Goal: Task Accomplishment & Management: Complete application form

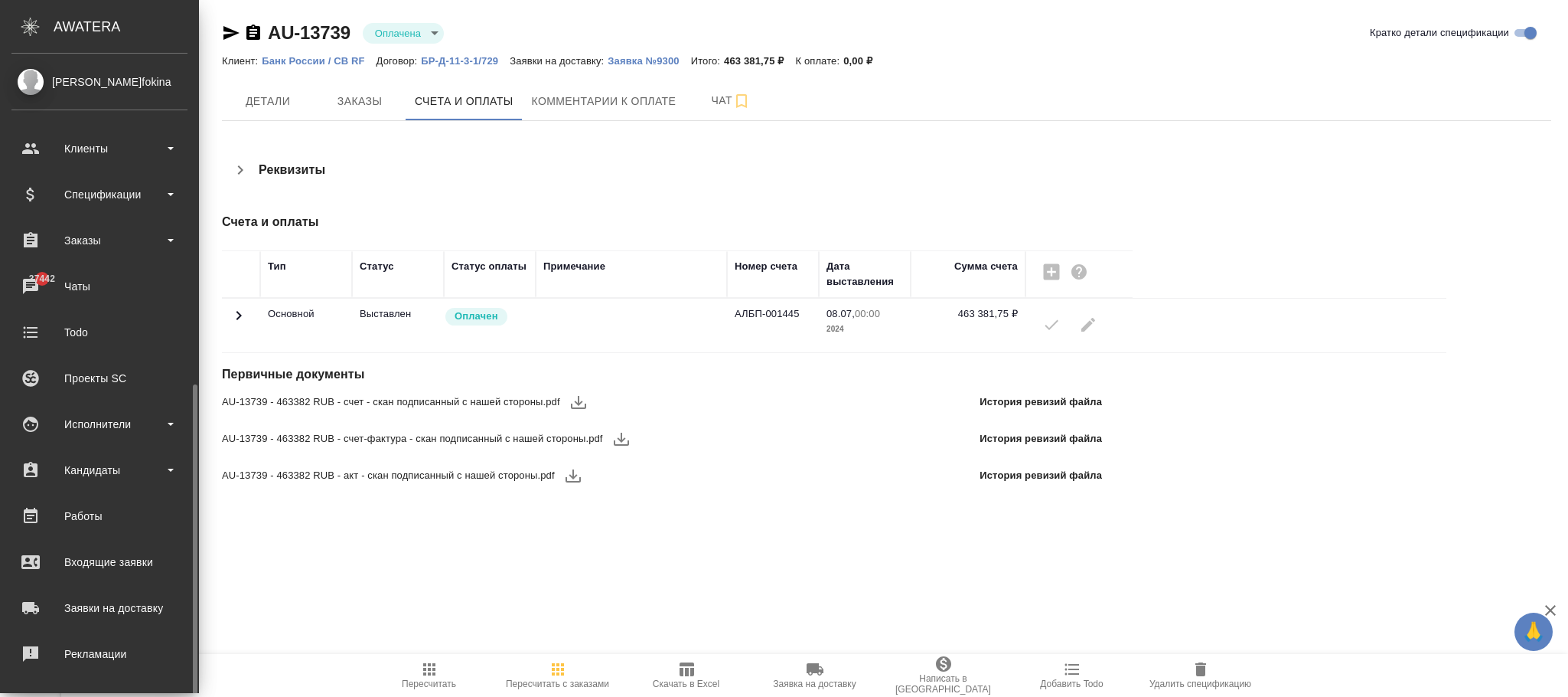
scroll to position [186, 0]
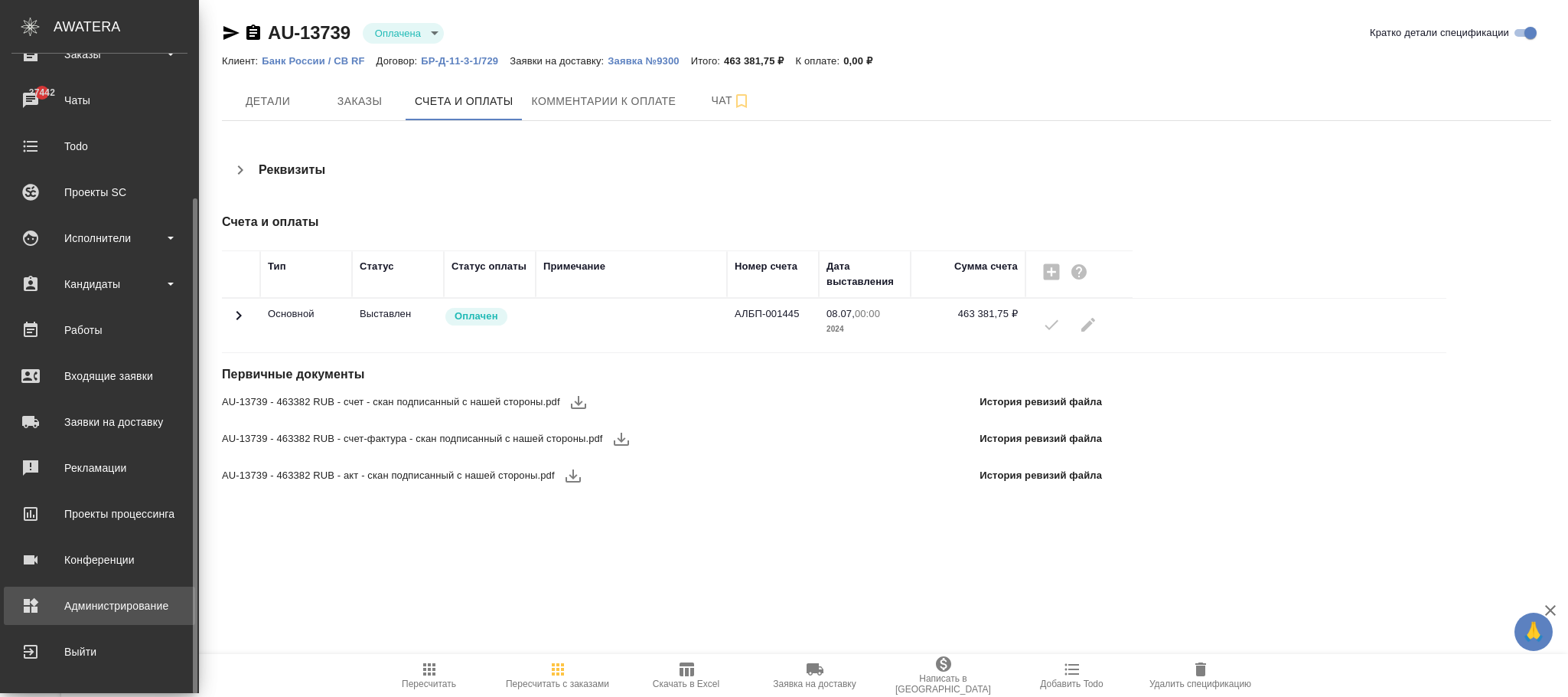
click at [104, 604] on div "Администрирование" at bounding box center [99, 605] width 176 height 23
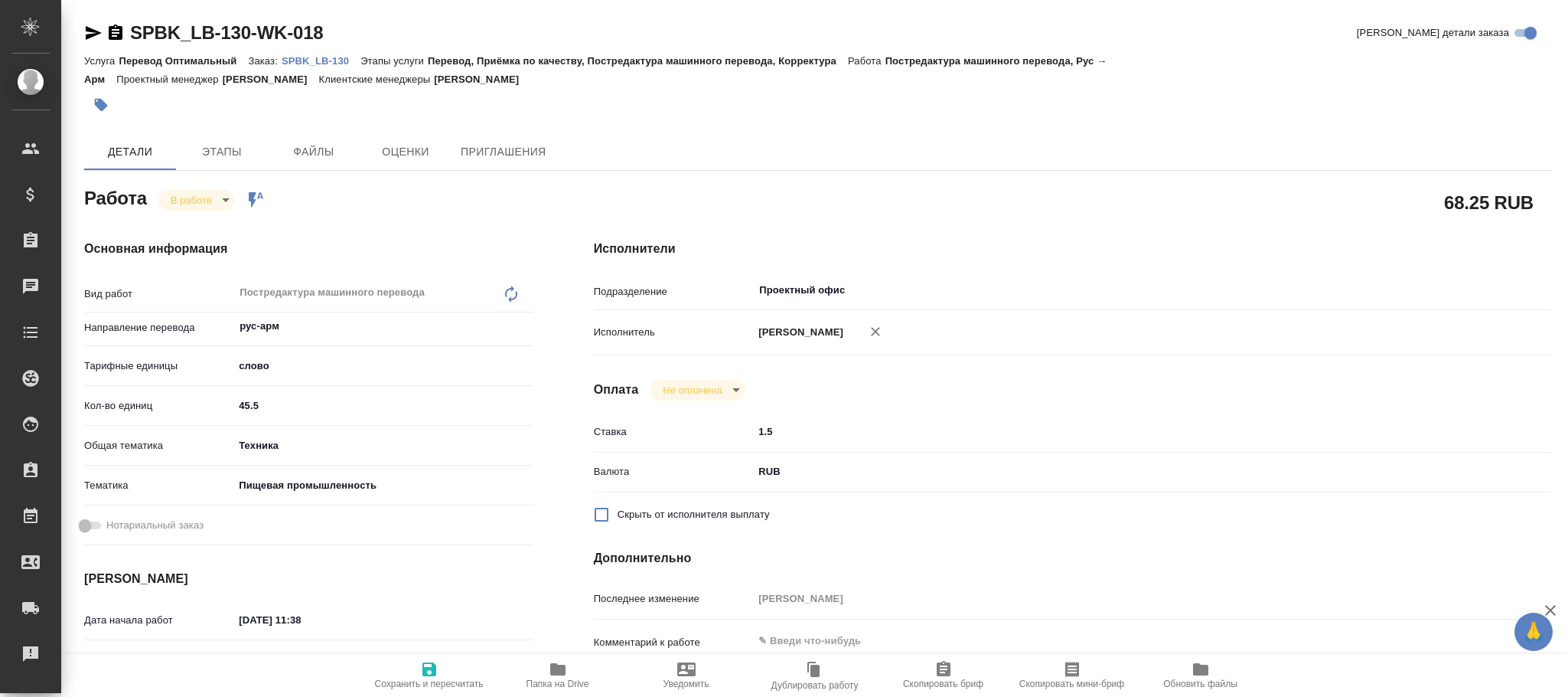
type textarea "x"
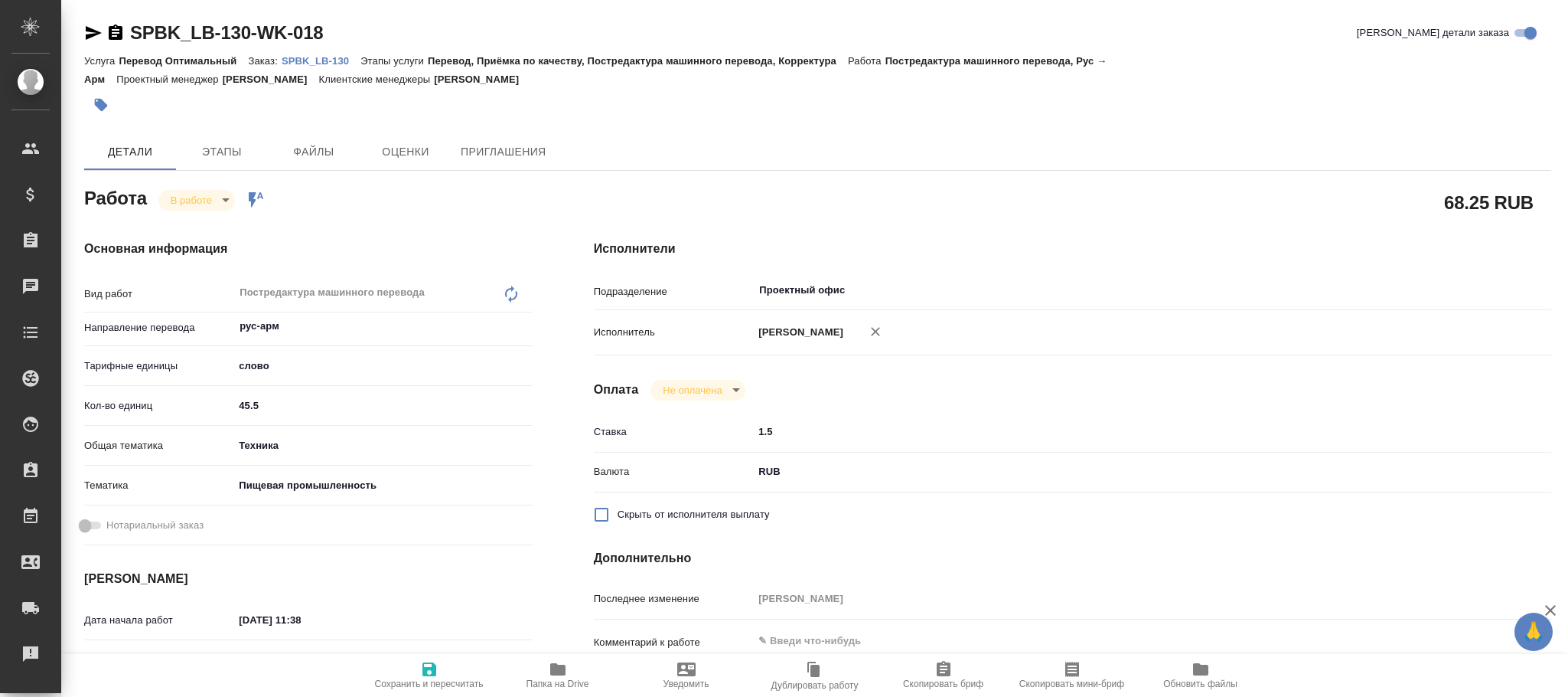
type textarea "x"
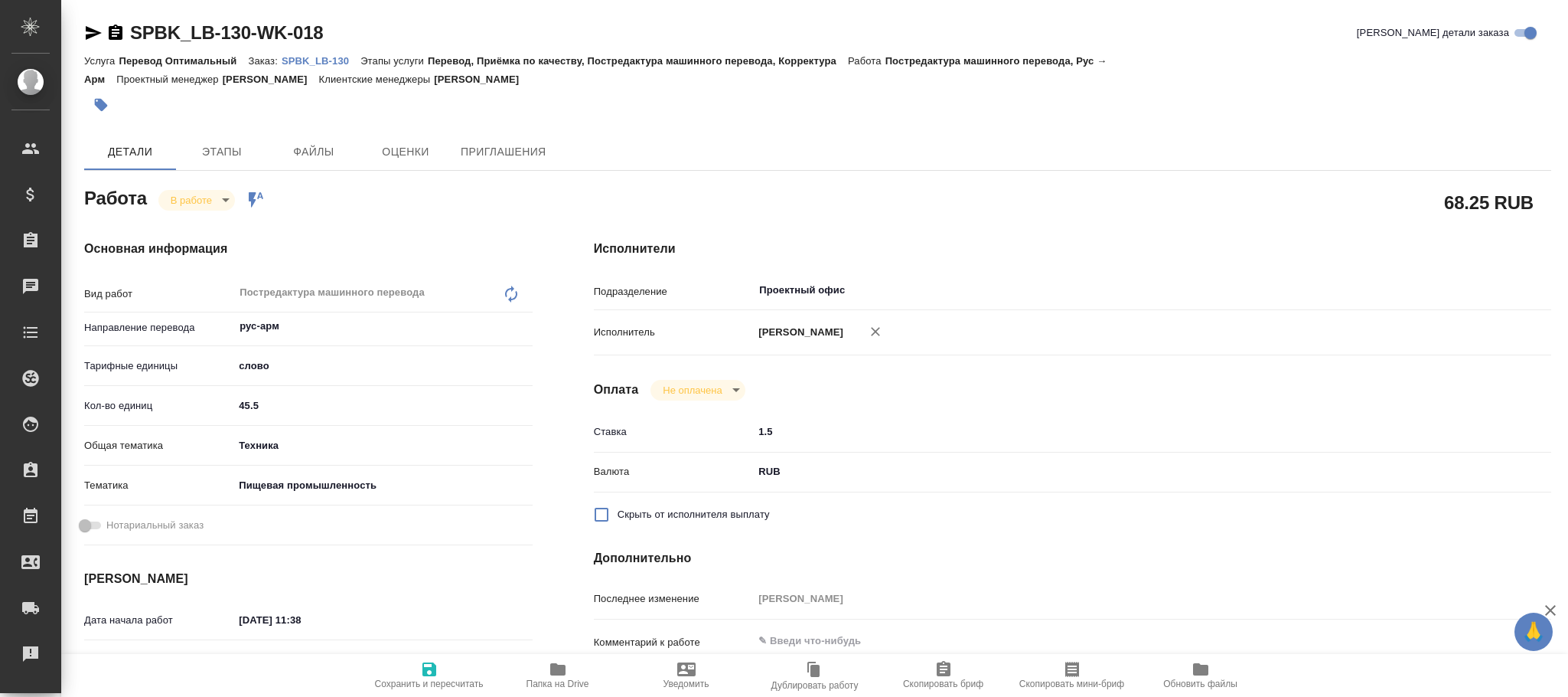
type textarea "x"
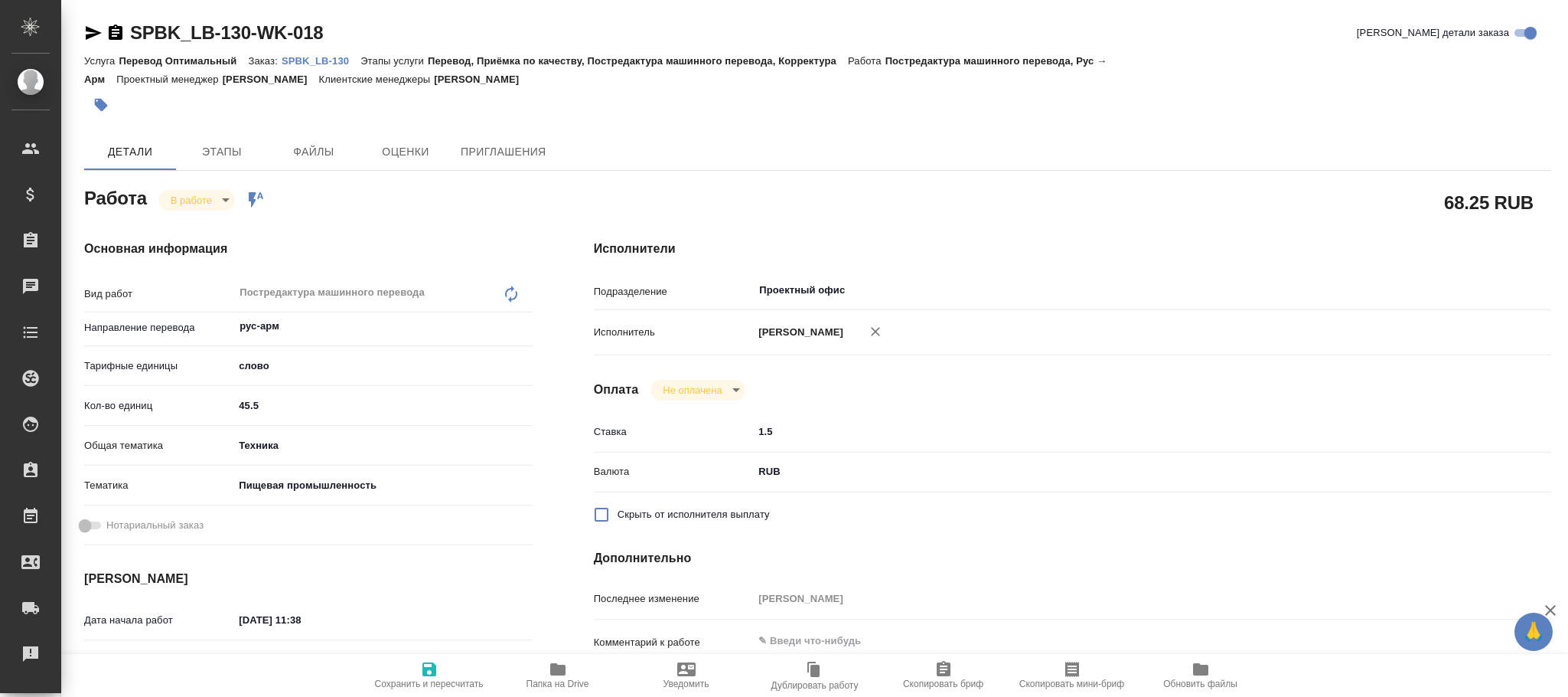
type textarea "x"
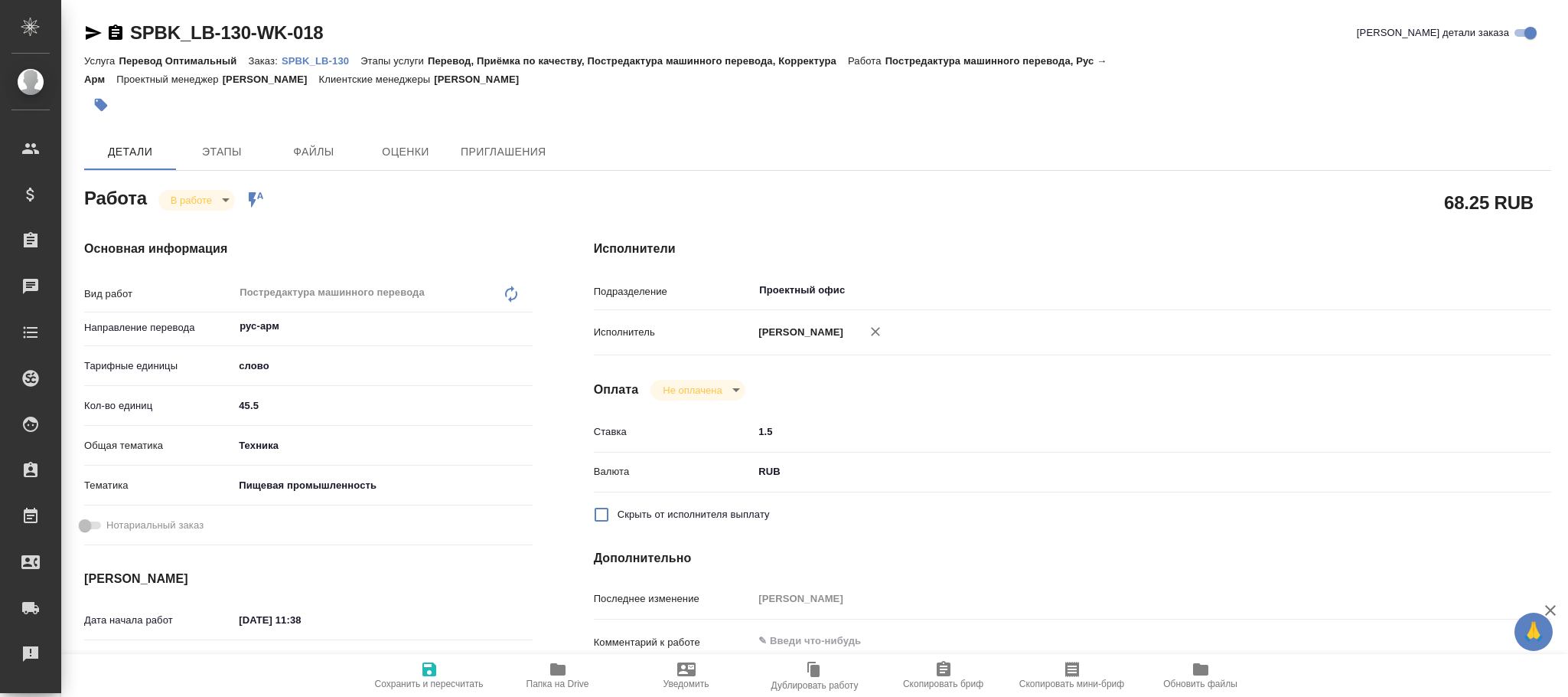
click at [438, 672] on span "Сохранить и пересчитать" at bounding box center [430, 675] width 110 height 29
type textarea "x"
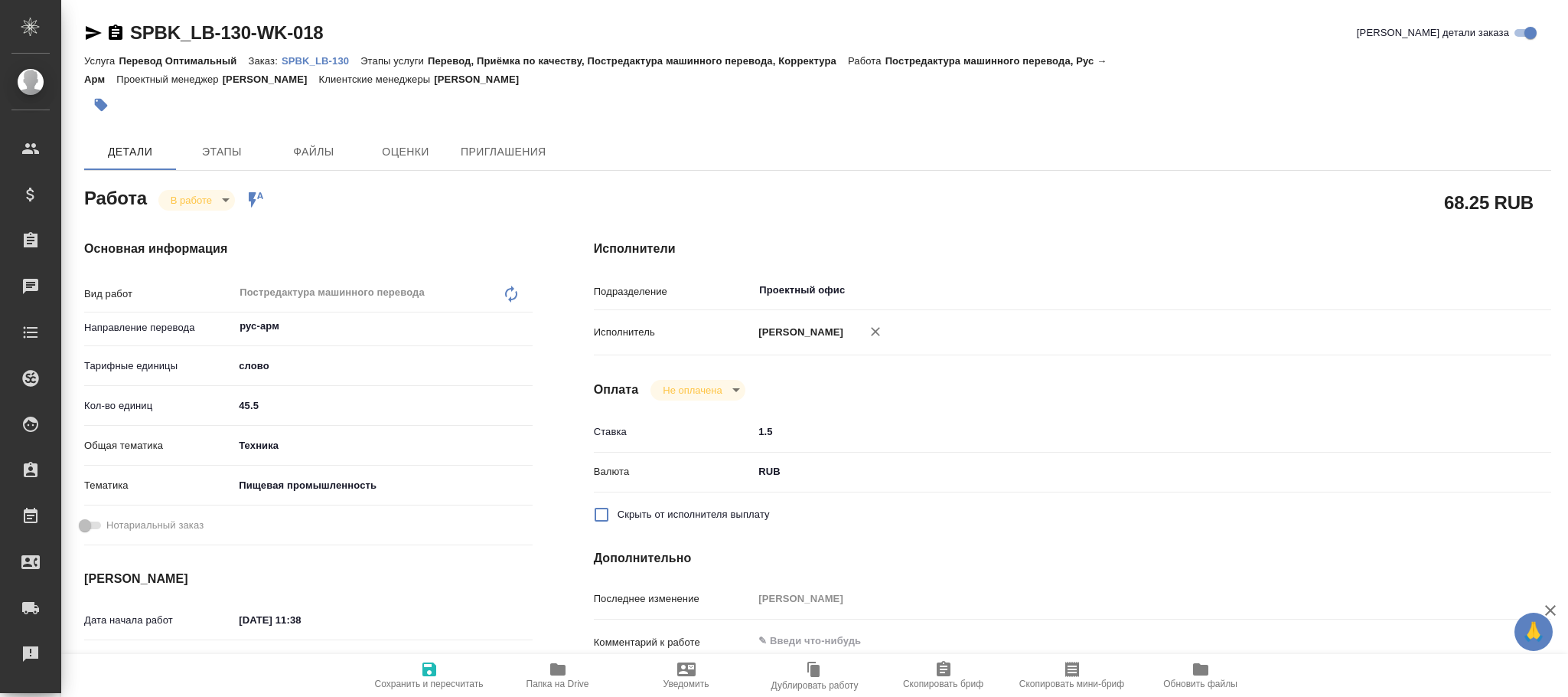
type textarea "x"
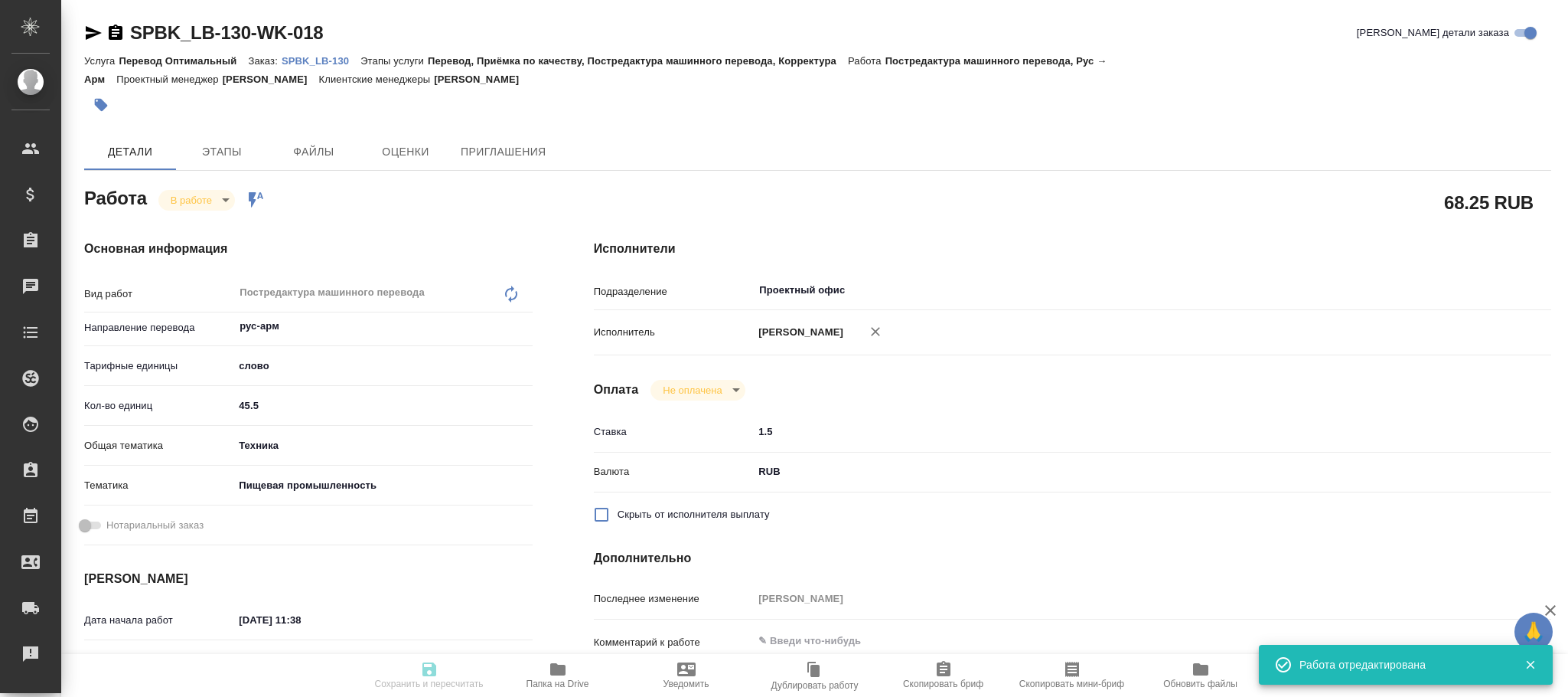
type input "inProgress"
type textarea "Постредактура машинного перевода"
type textarea "x"
type input "рус-арм"
type input "5a8b1489cc6b4906c91bfd90"
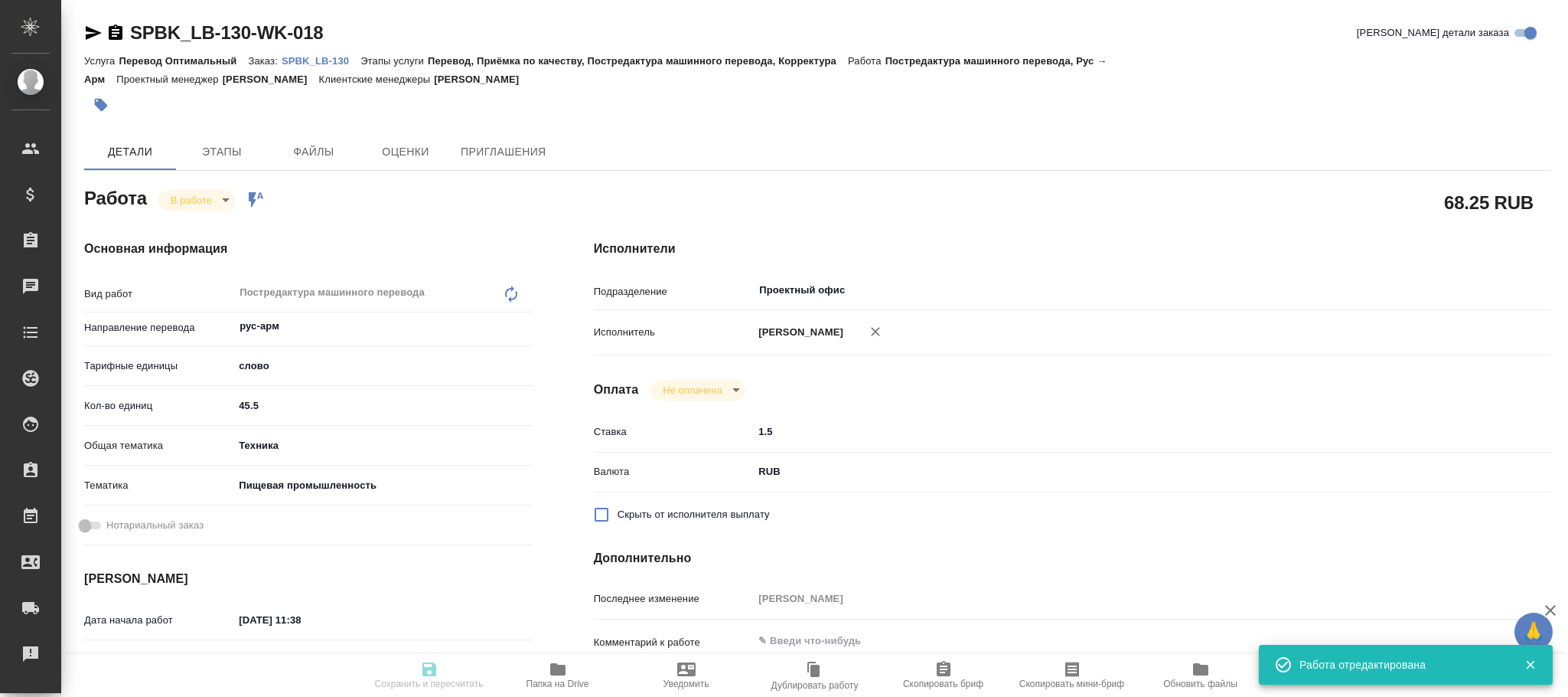
type input "45.5"
type input "tech"
type input "5a8b8b956a9677013d343d8f"
type input "19.08.2025 11:38"
type input "19.08.2025 11:50"
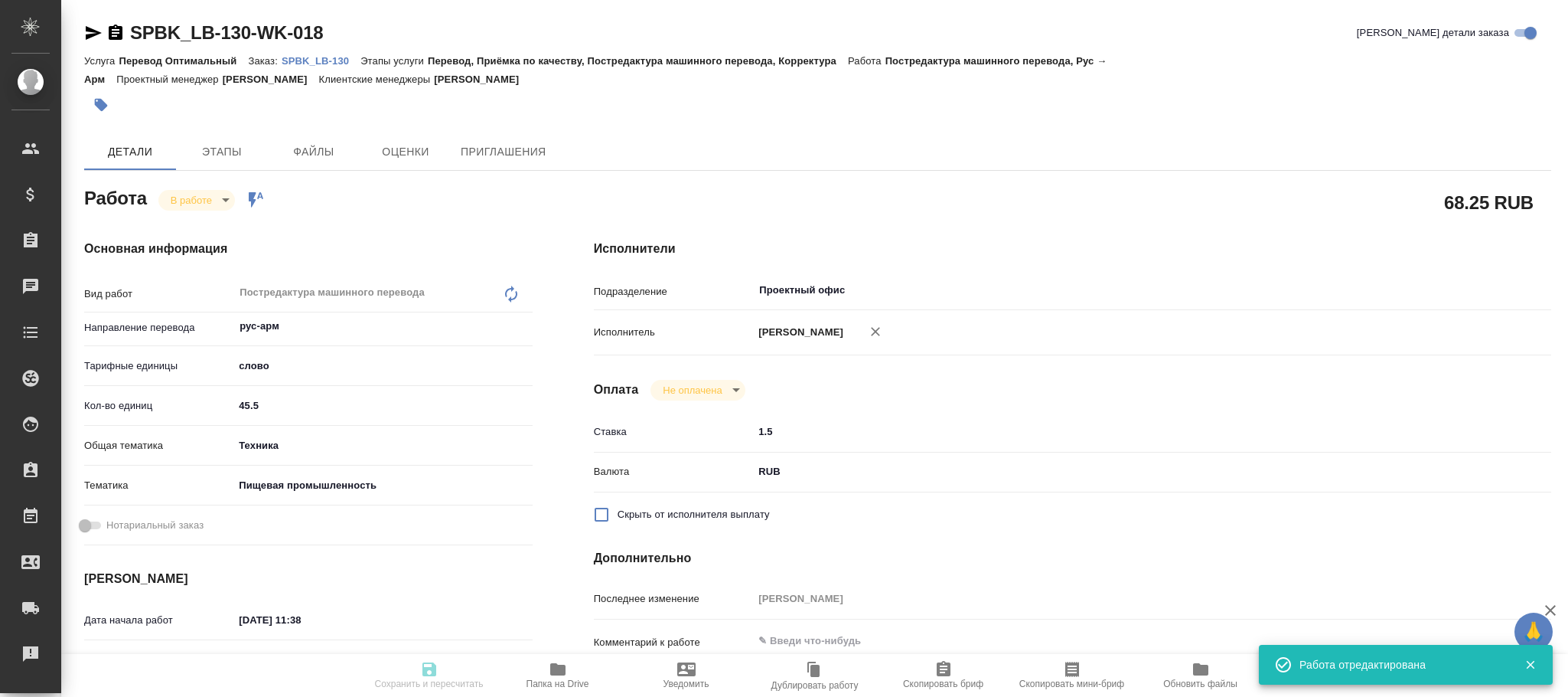
type input "19.08.2025 17:00"
type input "20.08.2025 11:00"
type input "Проектный офис"
type input "notPayed"
type input "1.5"
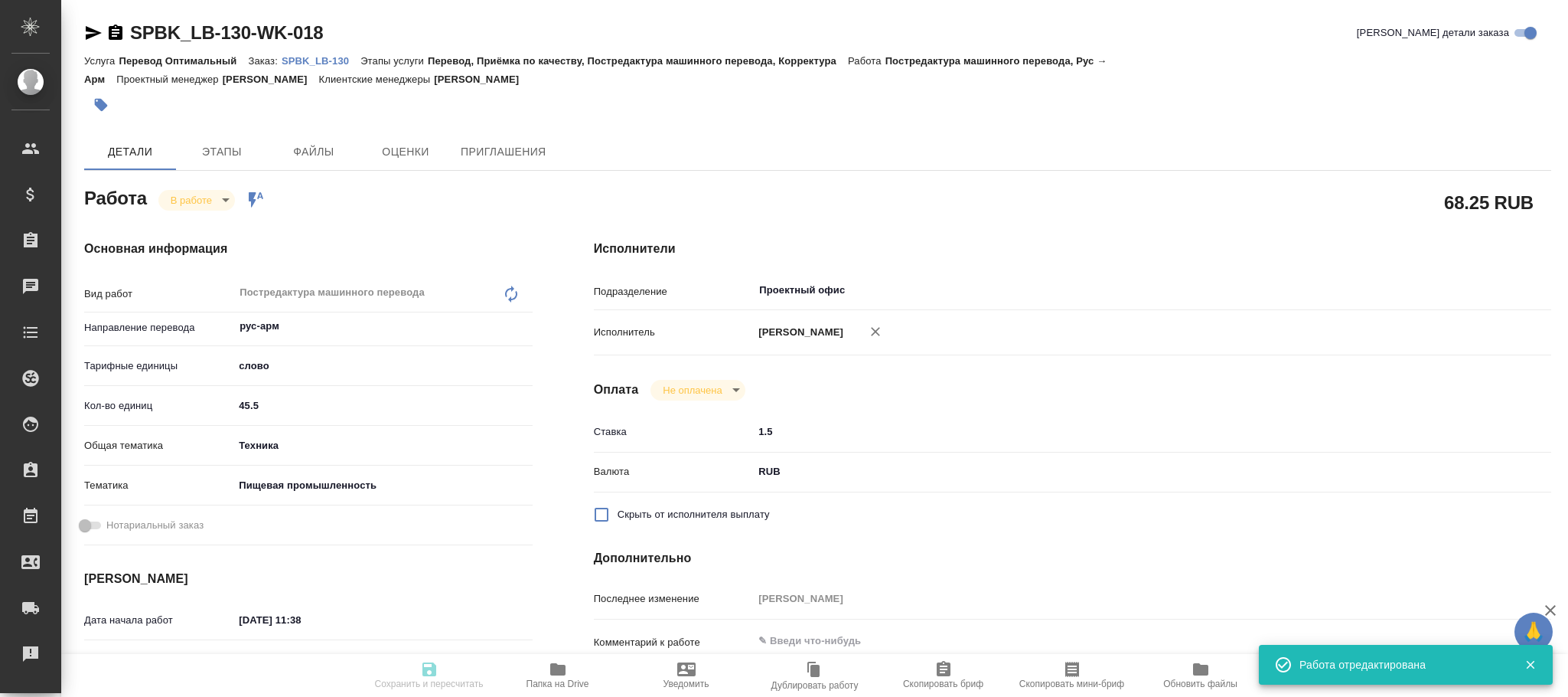
type input "RUB"
type input "Белякова Юлия"
type textarea "x"
type textarea "/Clients/ЛЮБЯТОВО/Orders/SPBK_LB-130/Translated/SPBK_LB-130-WK-018"
type textarea "x"
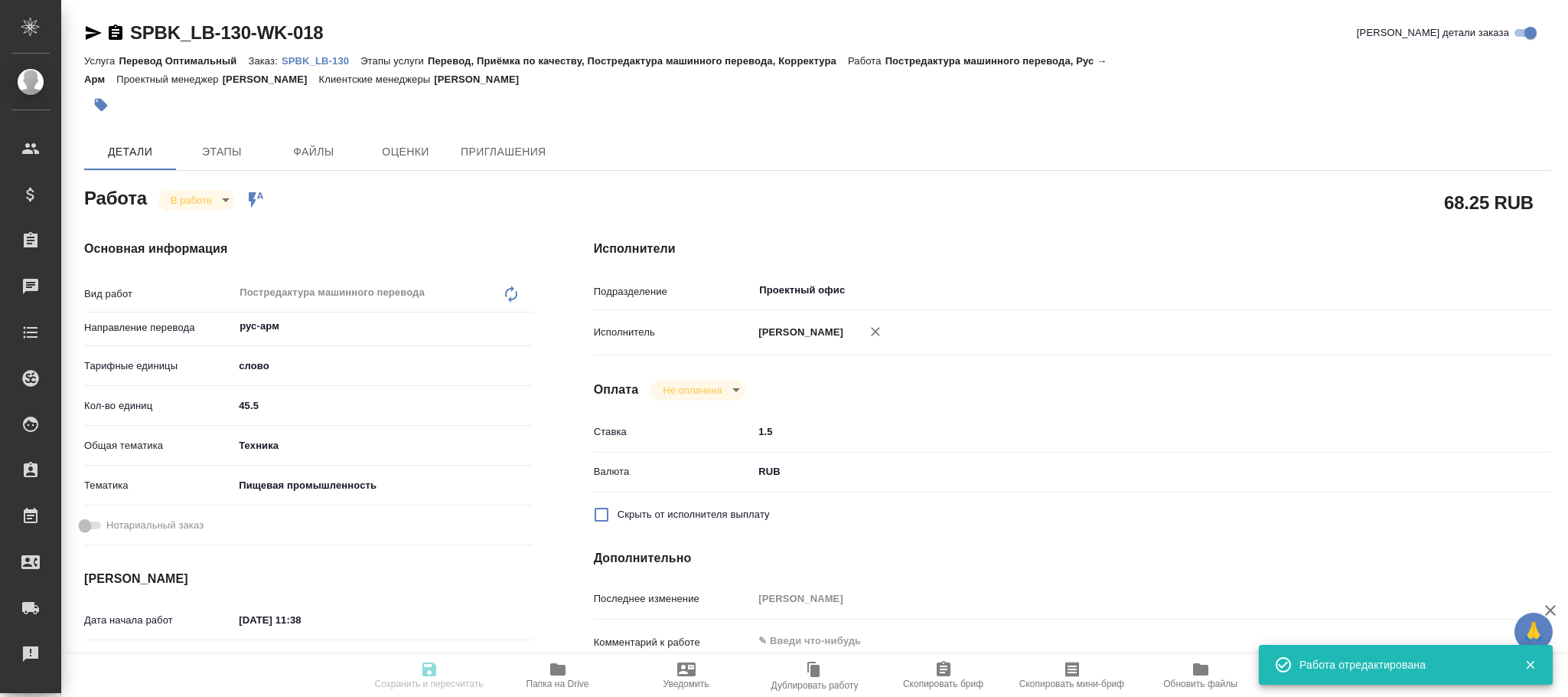
type input "SPBK_LB-130"
type input "Перевод Оптимальный"
type input "Перевод, Приёмка по качеству, Постредактура машинного перевода, Корректура"
type input "Иванова Арина"
type input "Арсеньева Вера"
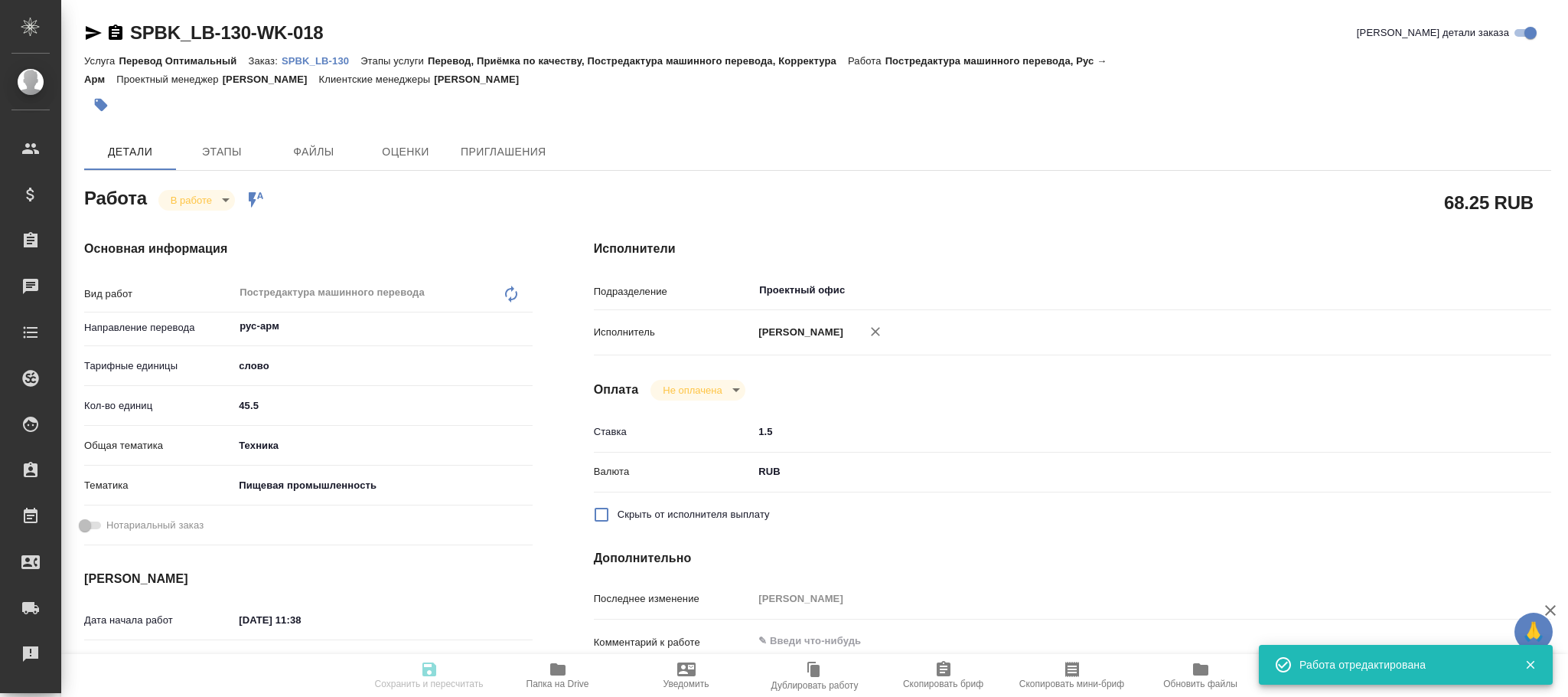
type input "/Clients/ЛЮБЯТОВО/Orders/SPBK_LB-130"
type textarea "x"
type textarea "все языки нужно собрать в один файл"
type textarea "x"
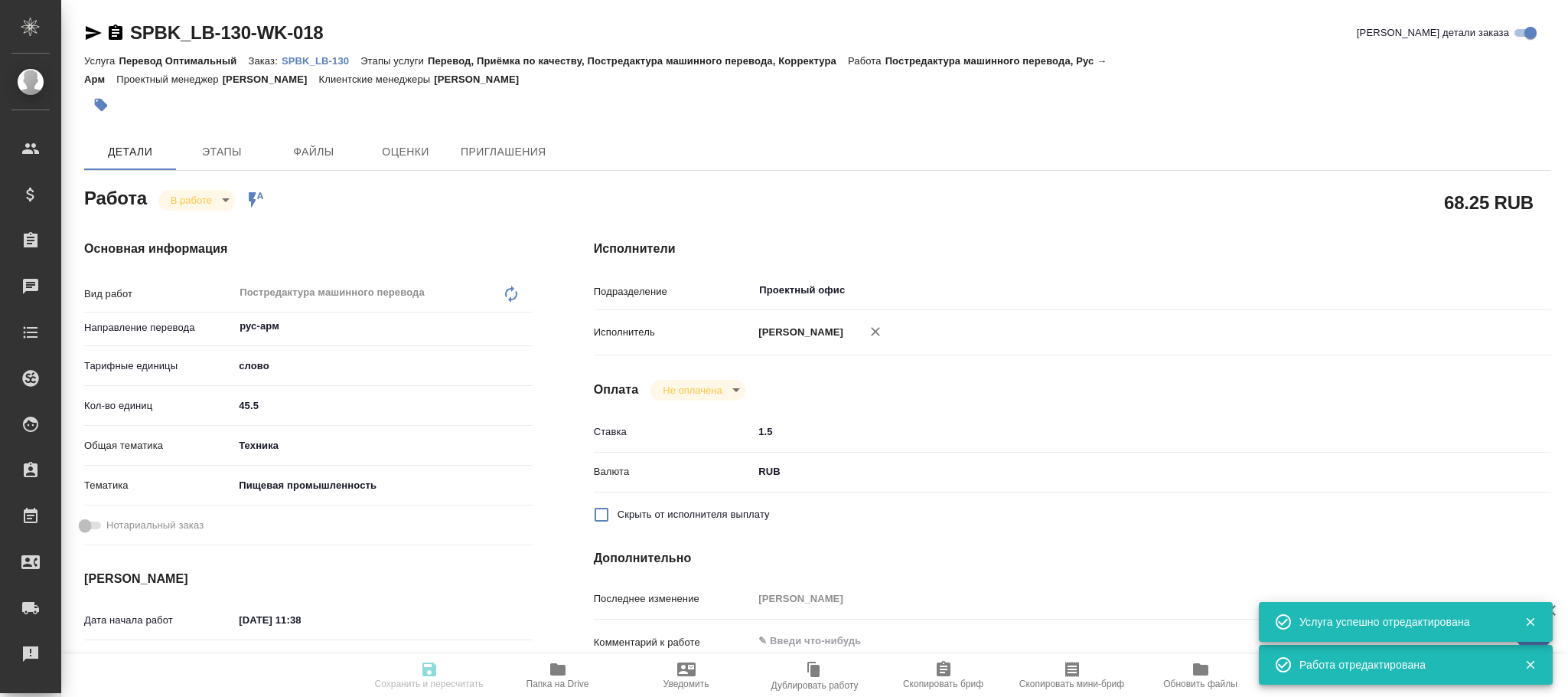
type textarea "x"
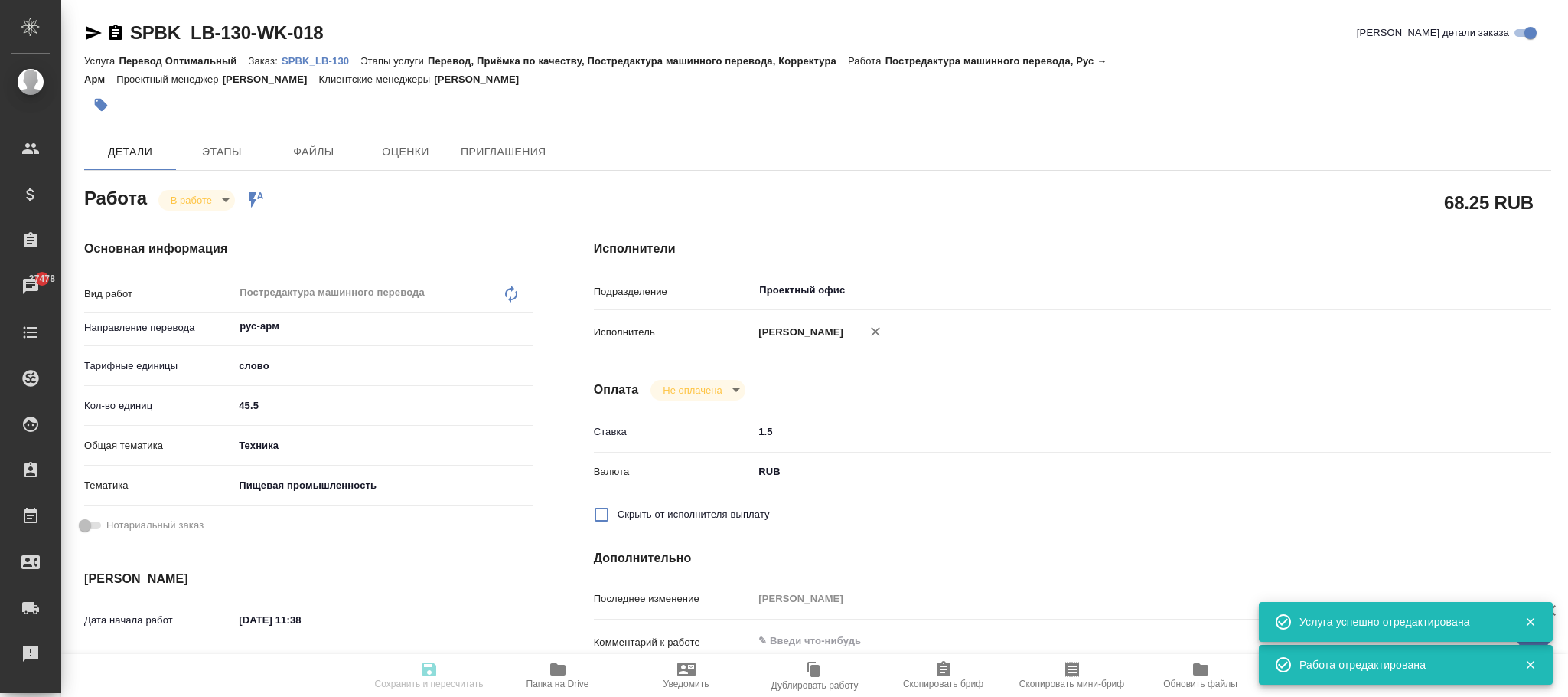
type textarea "x"
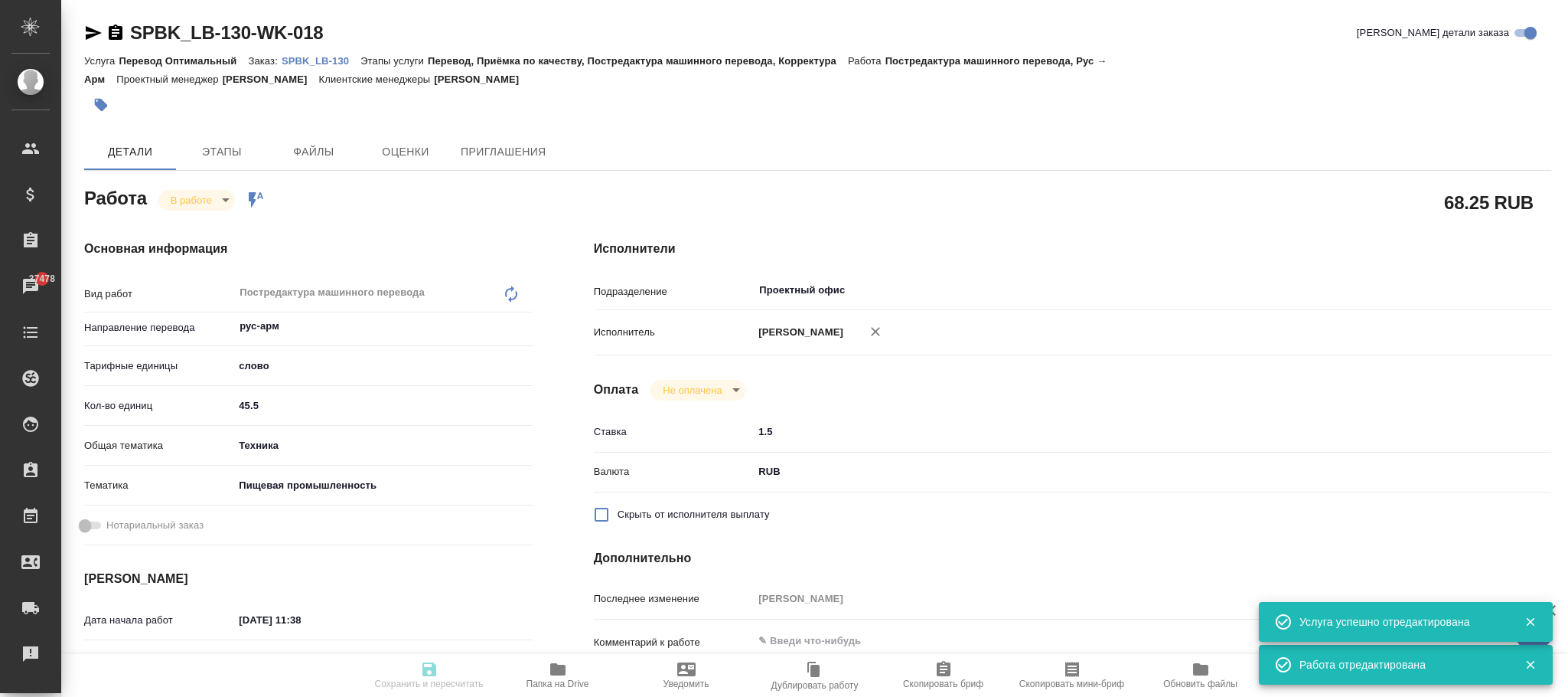
type textarea "x"
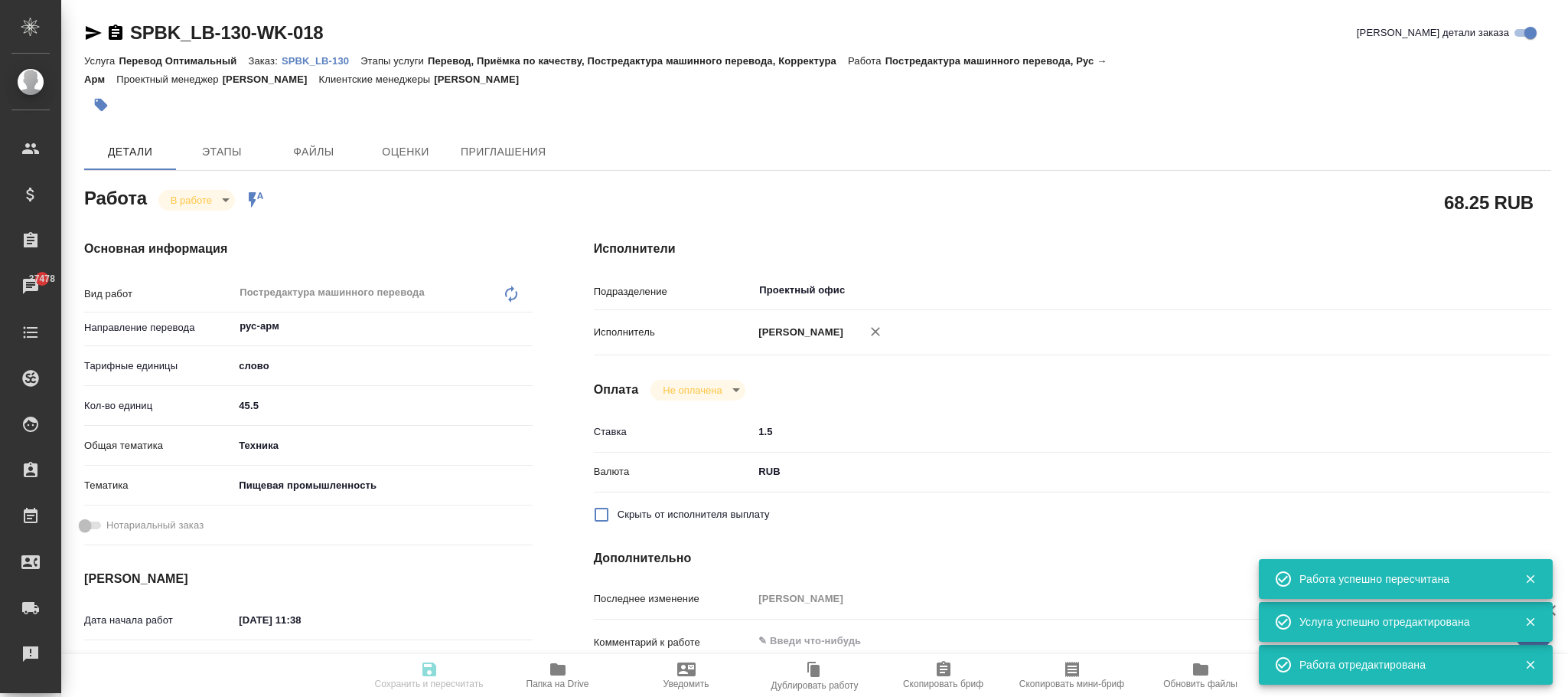
type input "inProgress"
type textarea "Постредактура машинного перевода"
type textarea "x"
type input "рус-арм"
type input "5a8b1489cc6b4906c91bfd90"
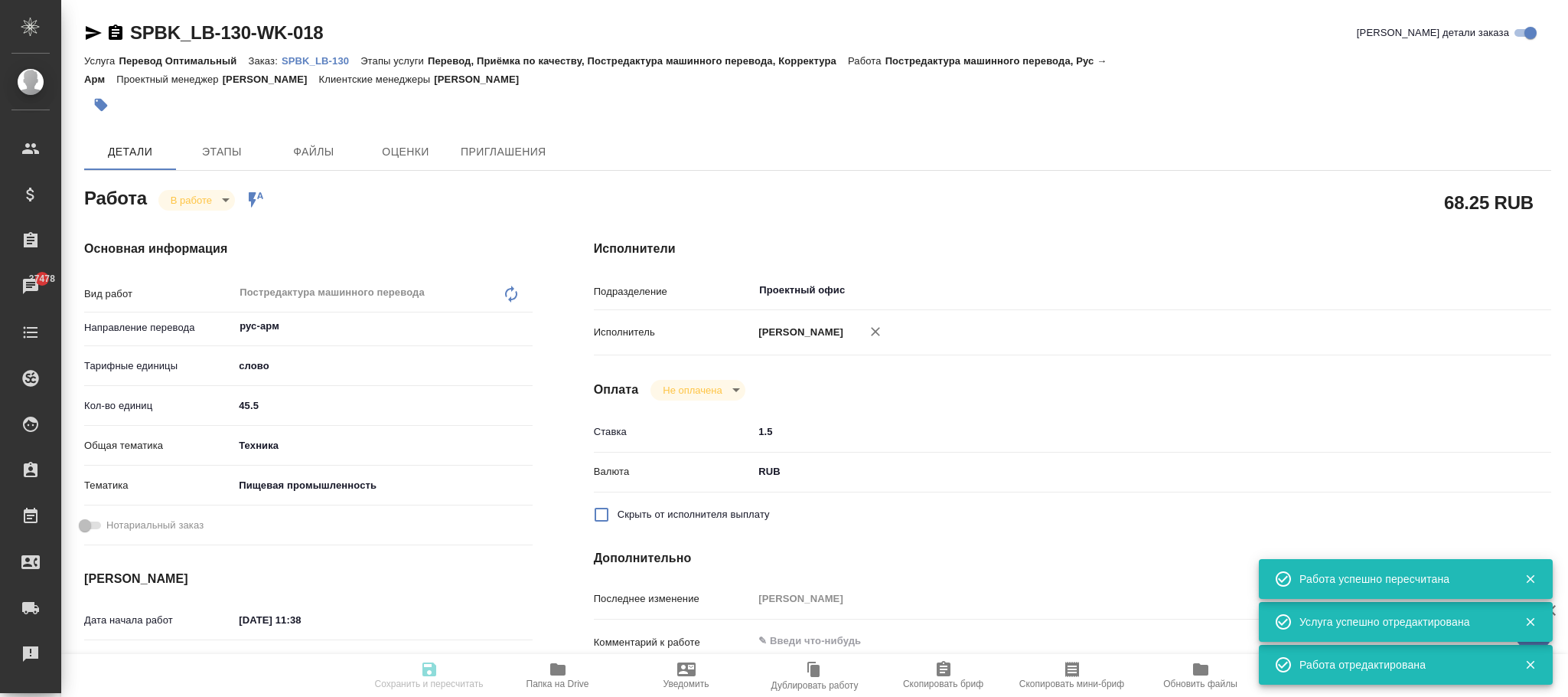
type input "45.5"
type input "tech"
type input "5a8b8b956a9677013d343d8f"
type input "19.08.2025 11:38"
type input "19.08.2025 11:50"
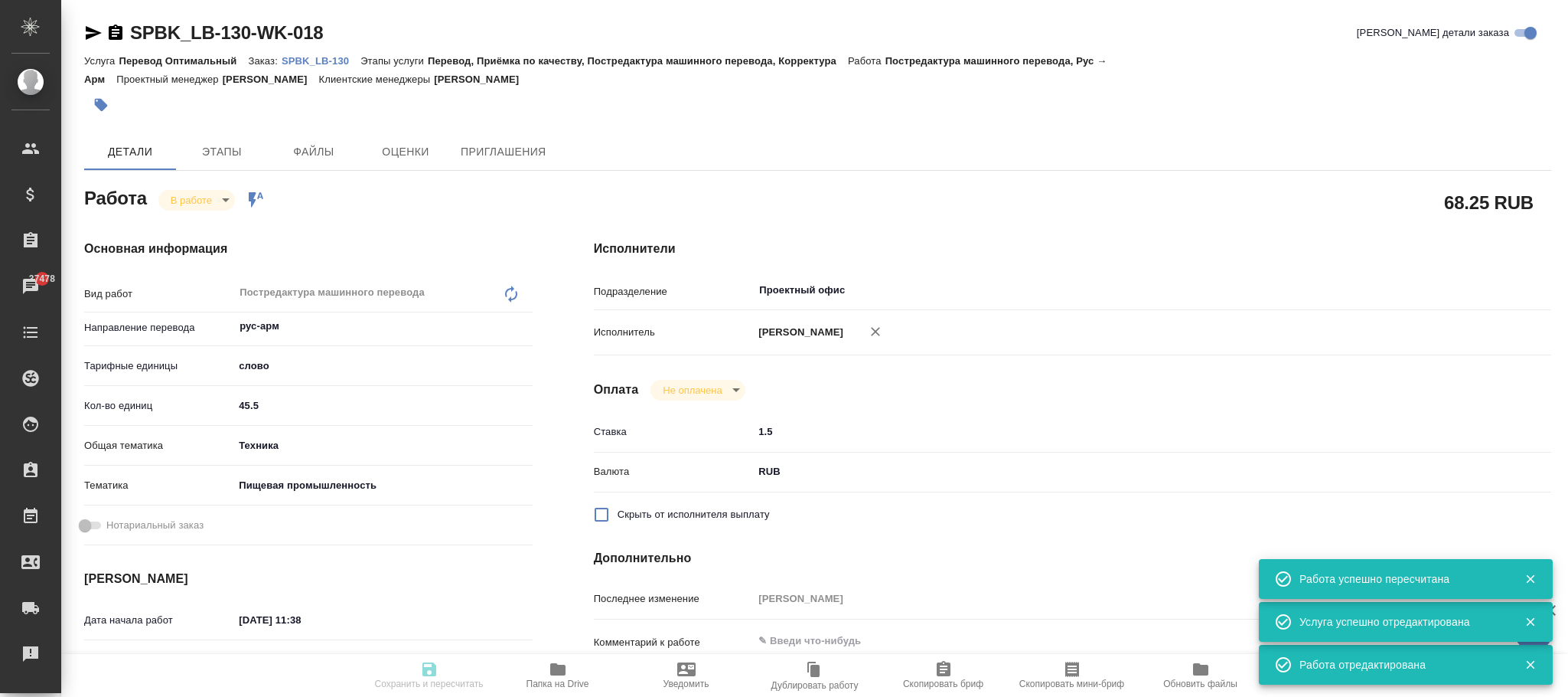
type input "19.08.2025 17:00"
type input "20.08.2025 11:00"
type input "Проектный офис"
type input "notPayed"
type input "1.5"
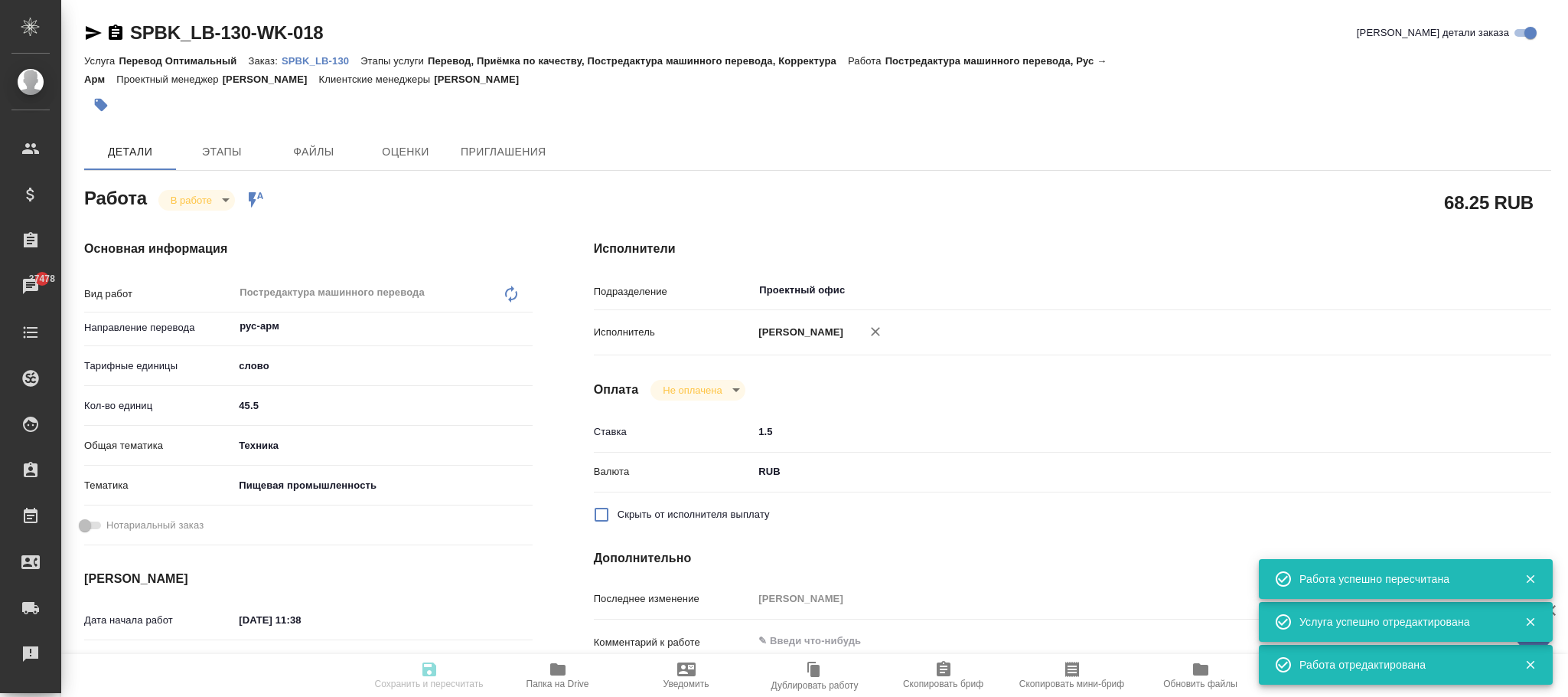
type input "RUB"
type input "Белякова Юлия"
type textarea "x"
type textarea "/Clients/ЛЮБЯТОВО/Orders/SPBK_LB-130/Translated/SPBK_LB-130-WK-018"
type textarea "x"
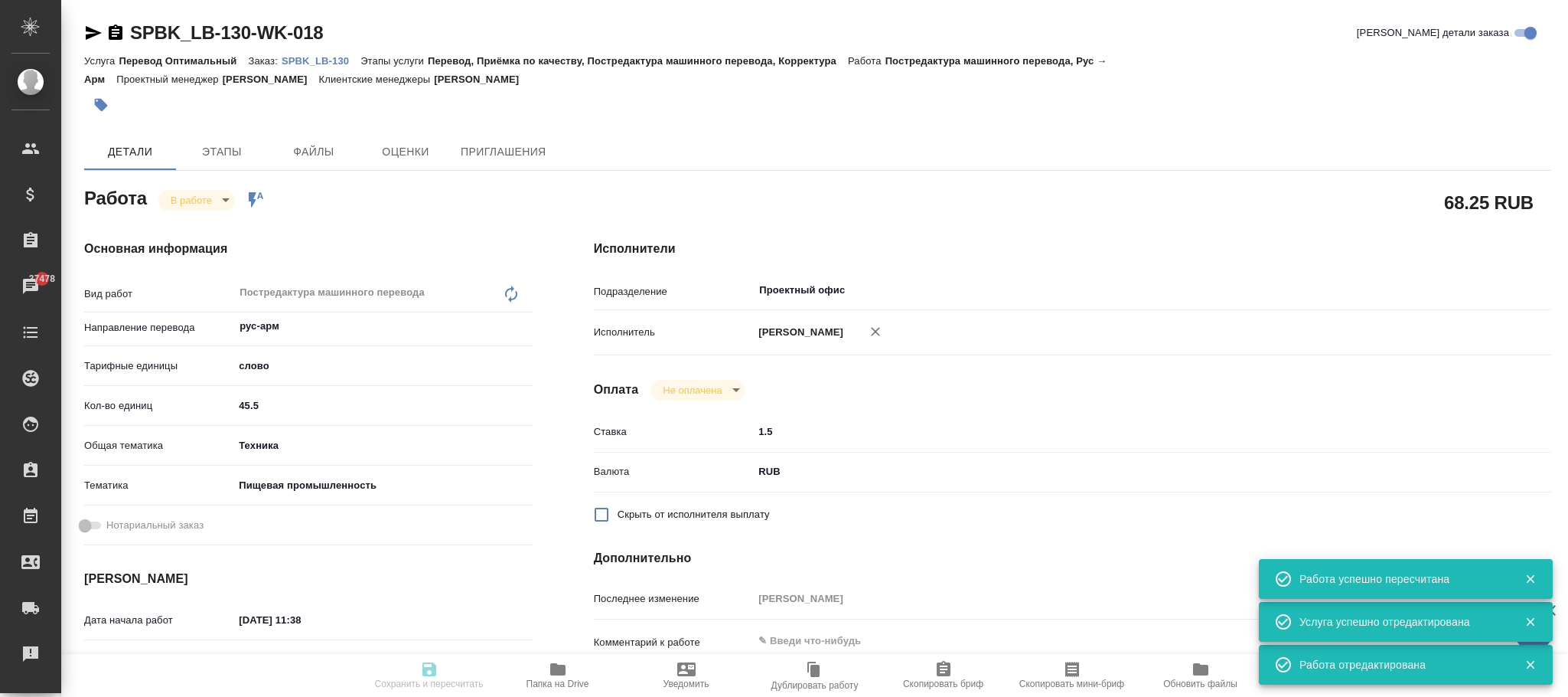
type input "SPBK_LB-130"
type input "Перевод Оптимальный"
type input "Перевод, Приёмка по качеству, Постредактура машинного перевода, Корректура"
type input "Иванова Арина"
type input "Арсеньева Вера"
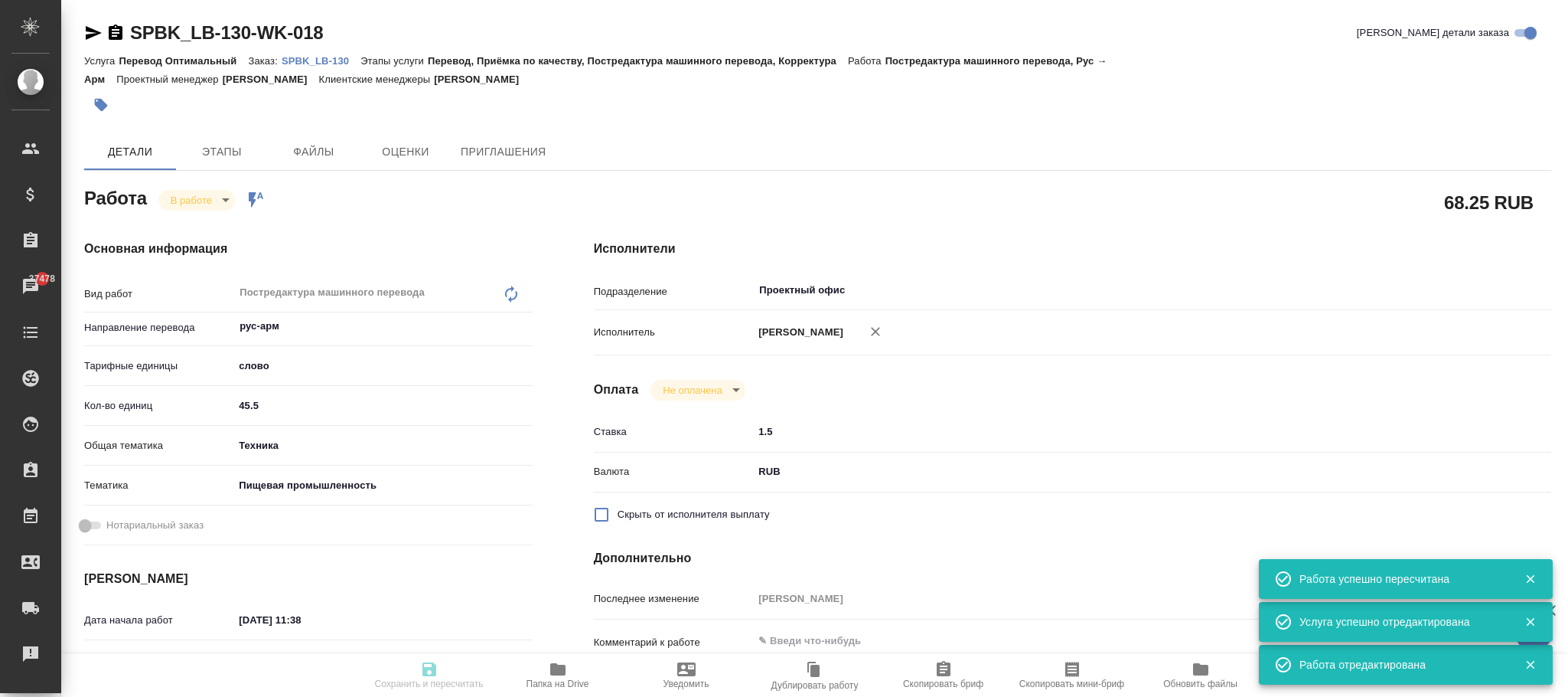
type input "/Clients/ЛЮБЯТОВО/Orders/SPBK_LB-130"
type textarea "x"
type textarea "все языки нужно собрать в один файл"
type textarea "x"
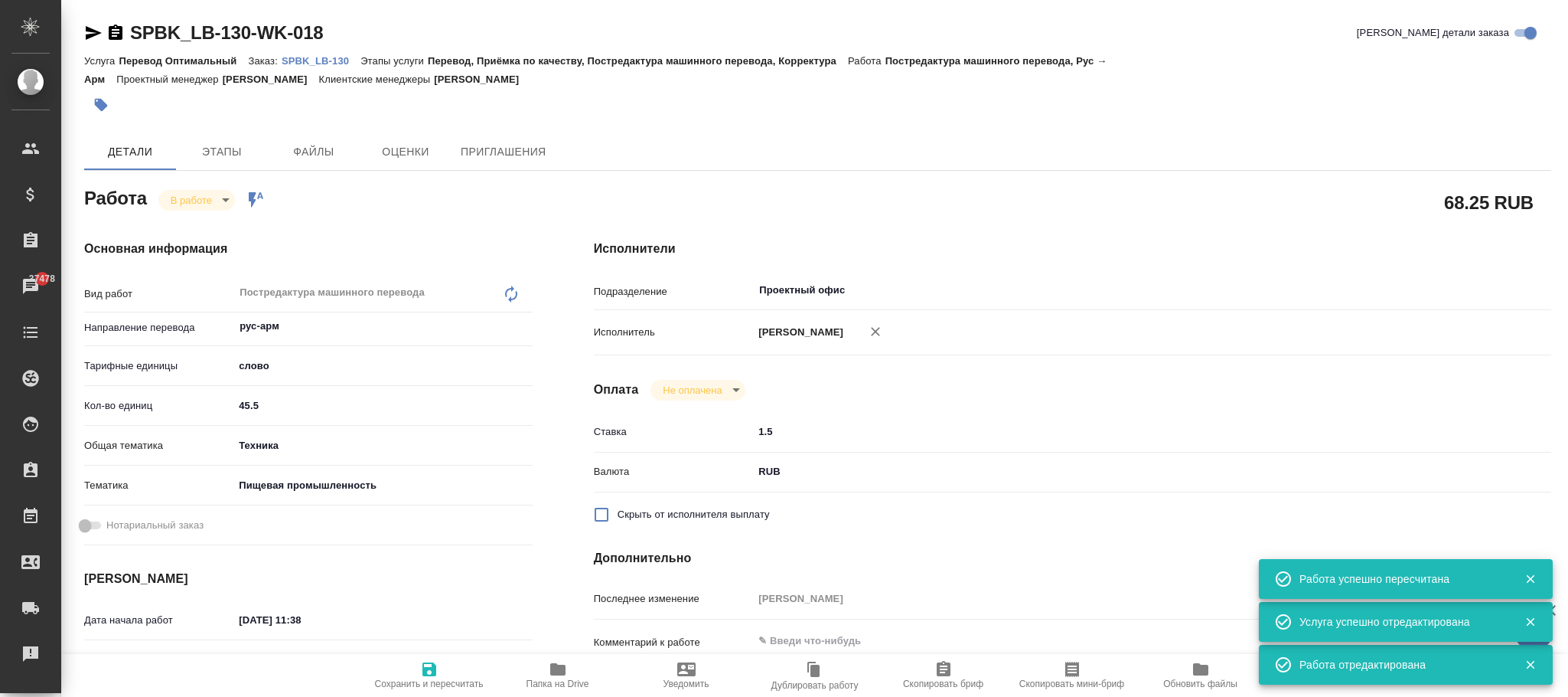
type textarea "x"
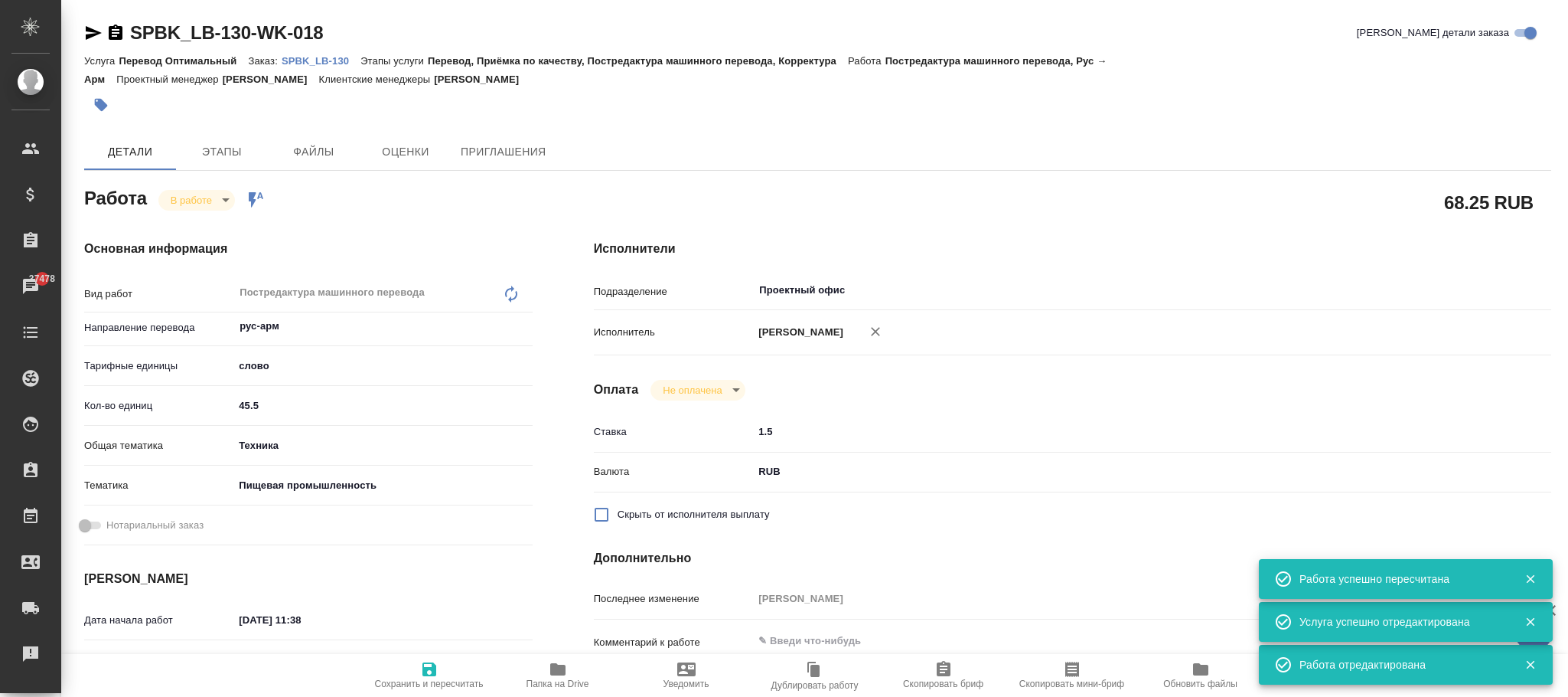
type textarea "x"
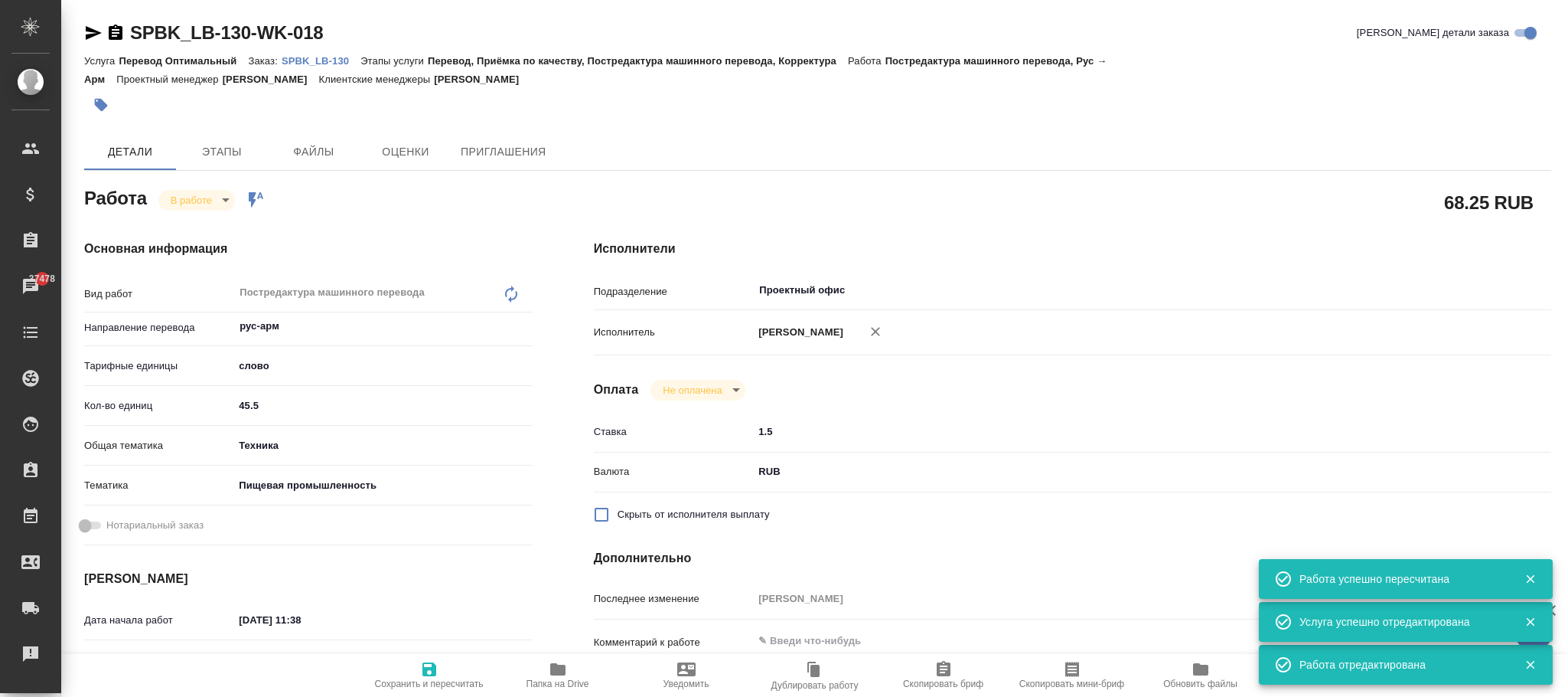
type textarea "x"
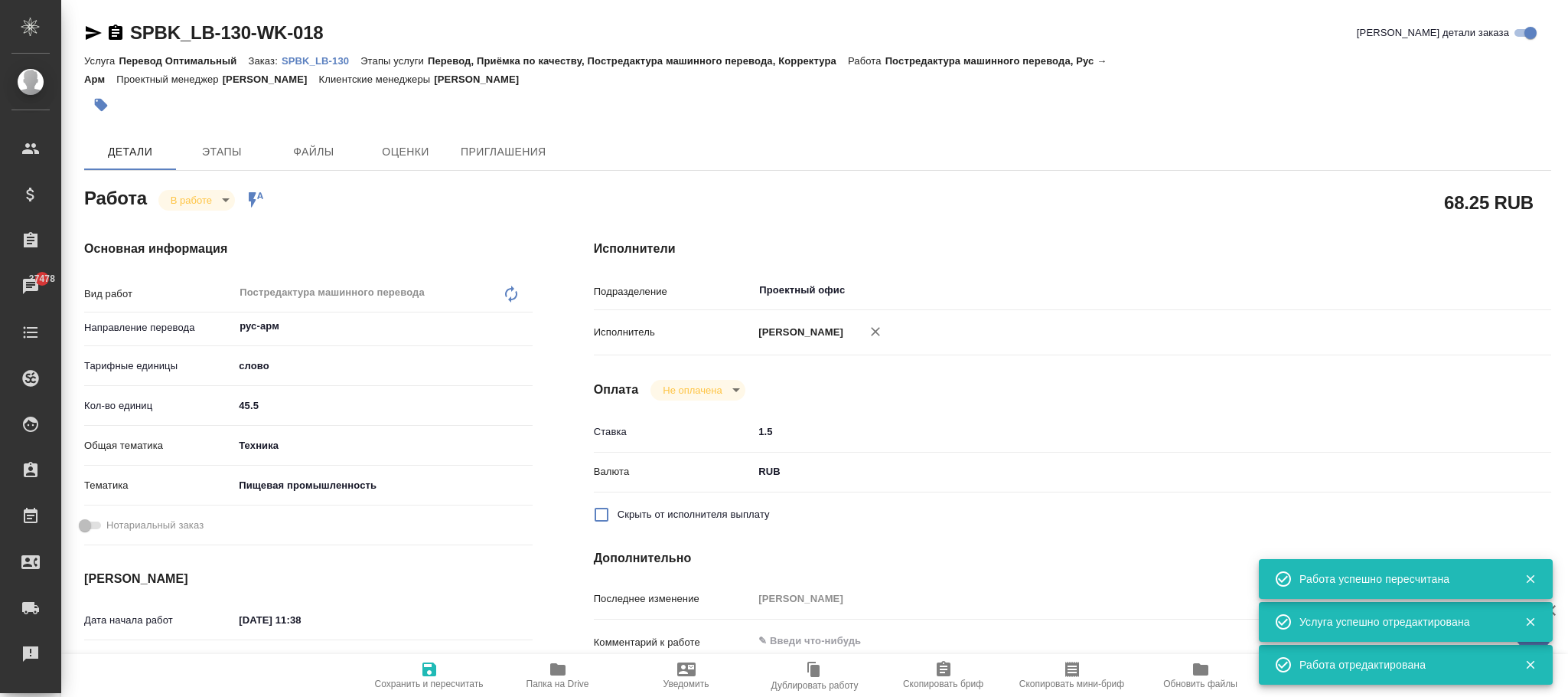
type textarea "x"
